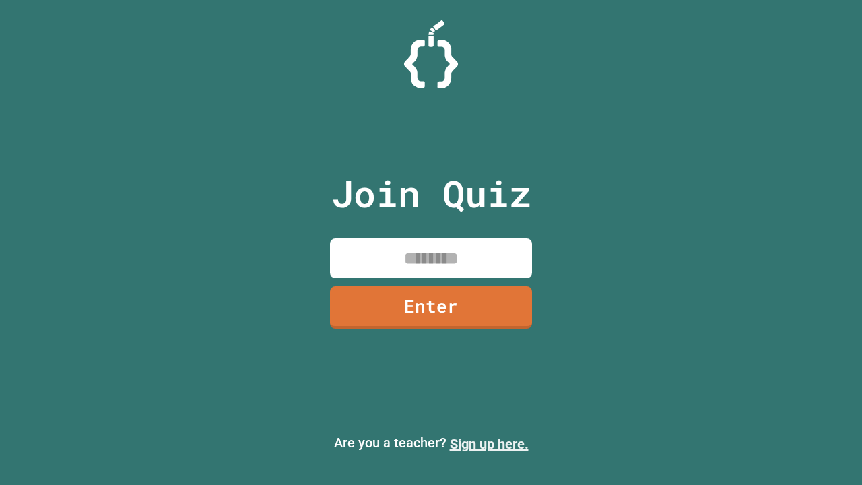
click at [489, 444] on link "Sign up here." at bounding box center [489, 444] width 79 height 16
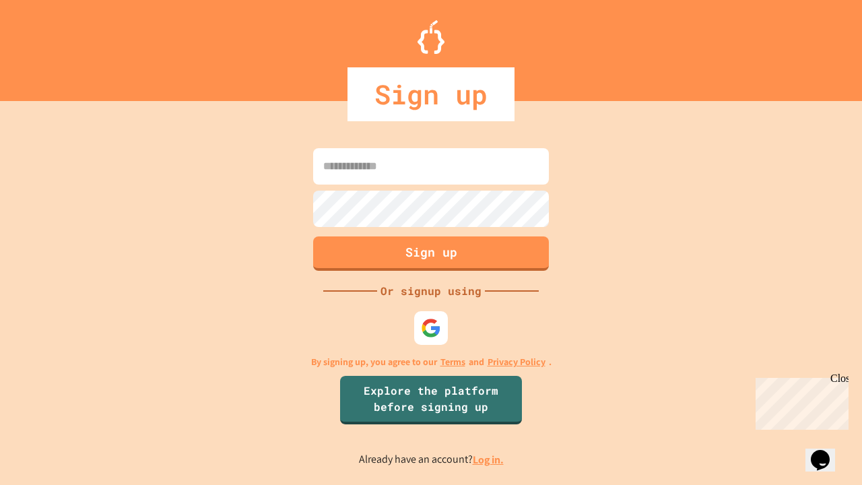
click at [489, 459] on link "Log in." at bounding box center [488, 460] width 31 height 14
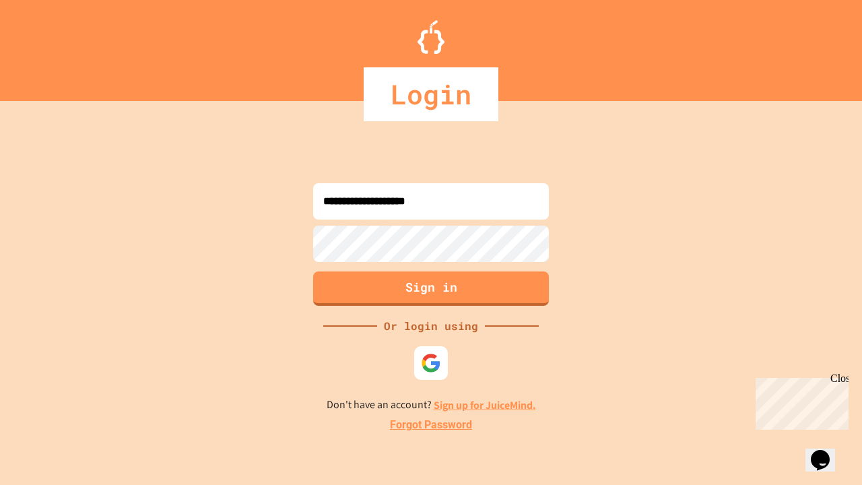
type input "**********"
